Goal: Navigation & Orientation: Find specific page/section

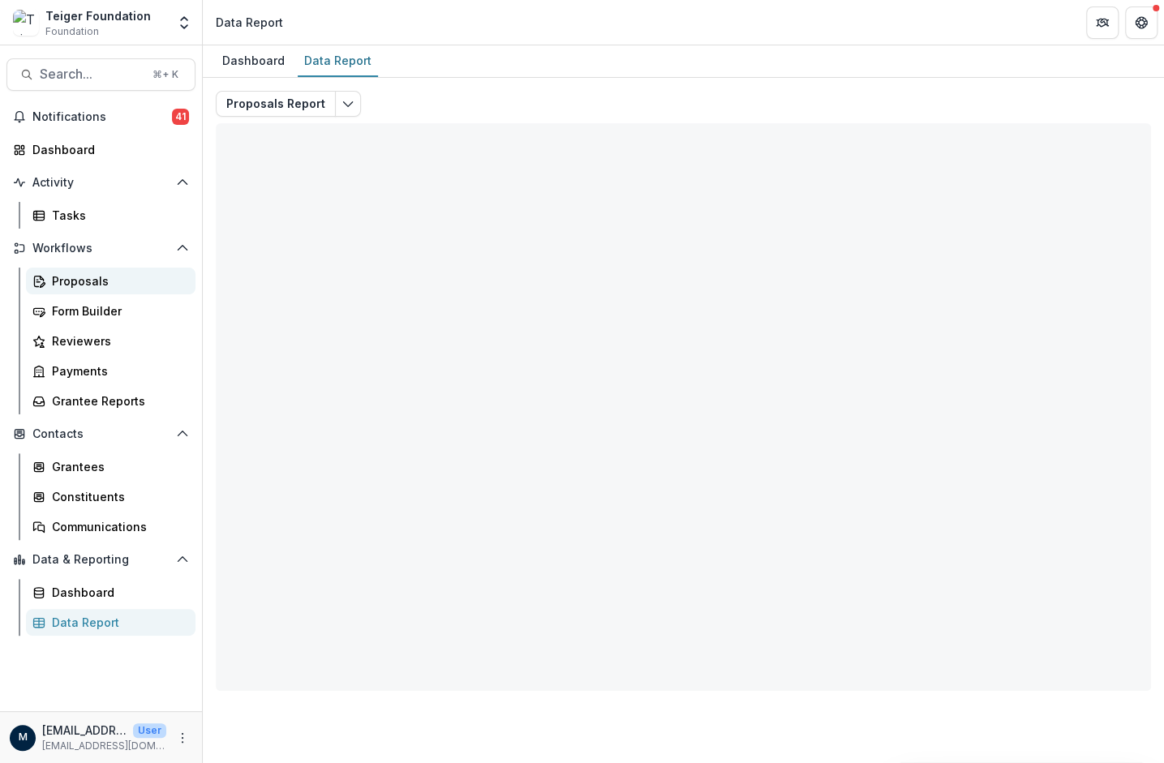
click at [63, 281] on div "Proposals" at bounding box center [117, 281] width 131 height 17
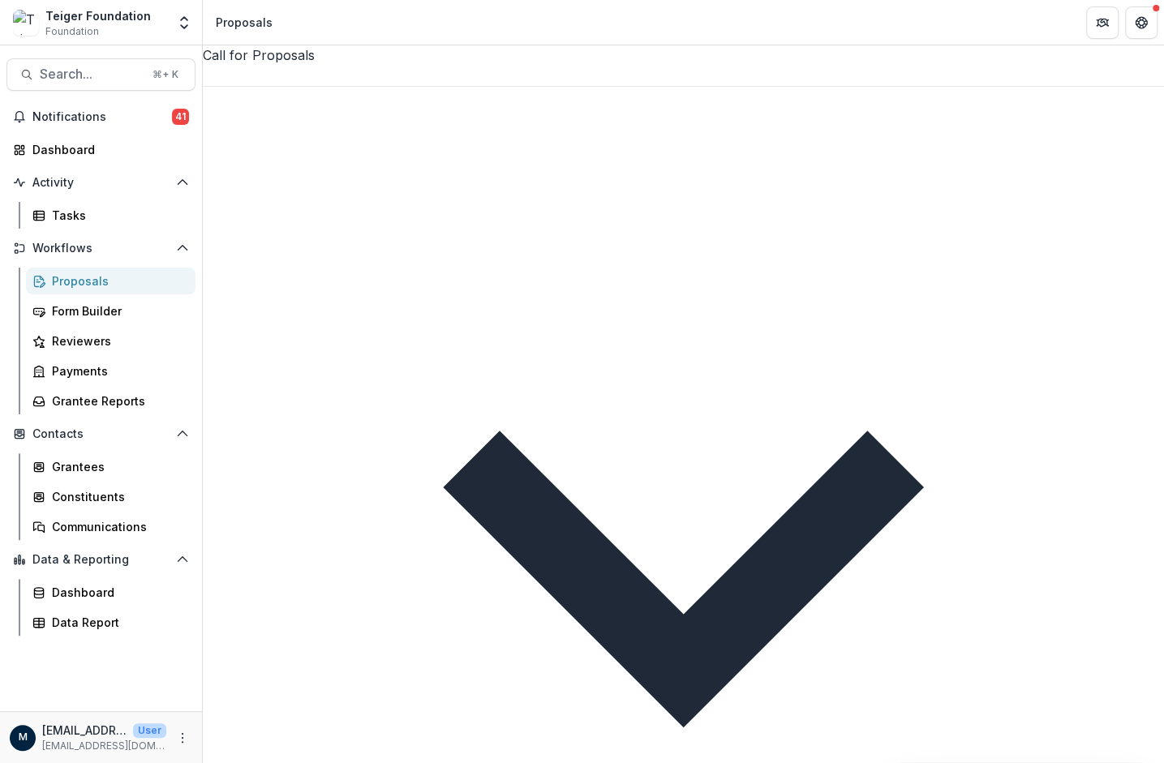
click at [278, 71] on div at bounding box center [683, 75] width 961 height 21
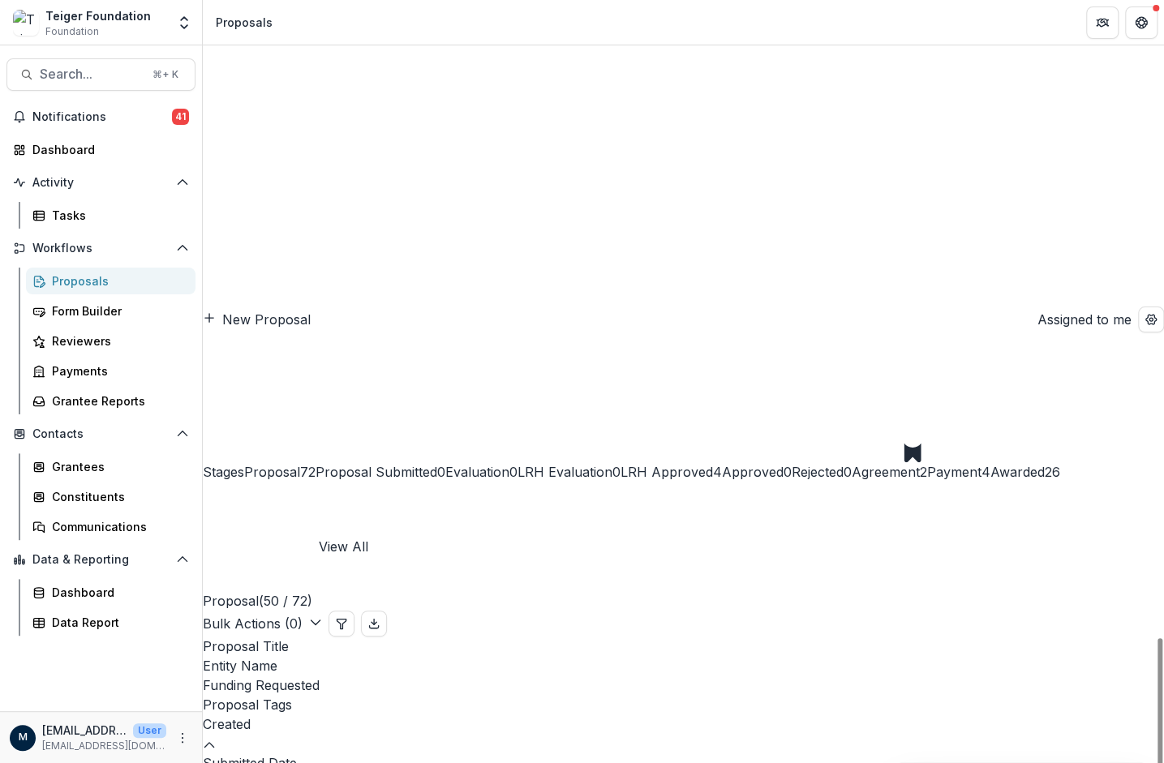
scroll to position [1588, 0]
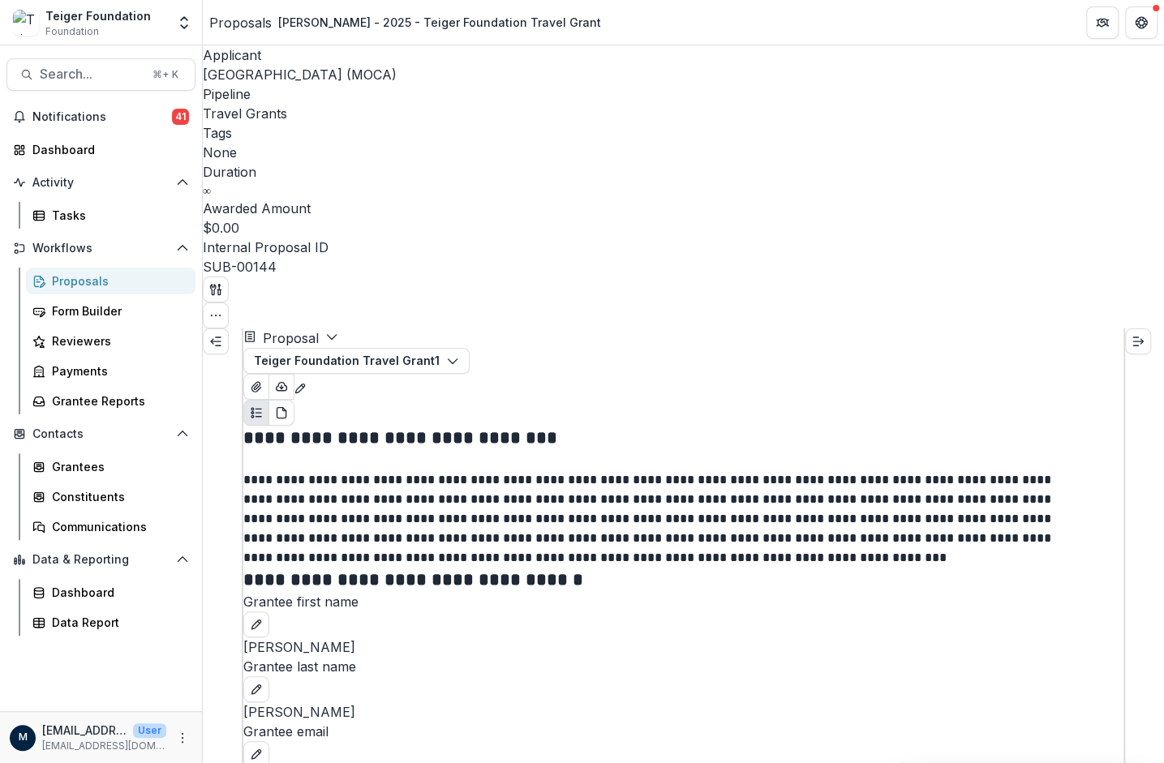
scroll to position [2479, 0]
